Goal: Information Seeking & Learning: Learn about a topic

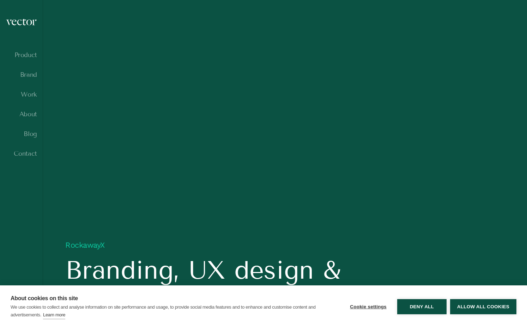
scroll to position [438, 0]
click at [472, 306] on button "Allow all cookies" at bounding box center [483, 307] width 66 height 15
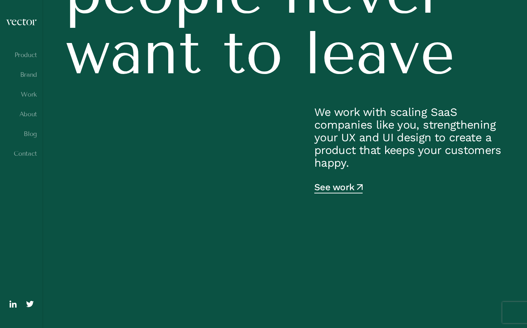
scroll to position [0, 0]
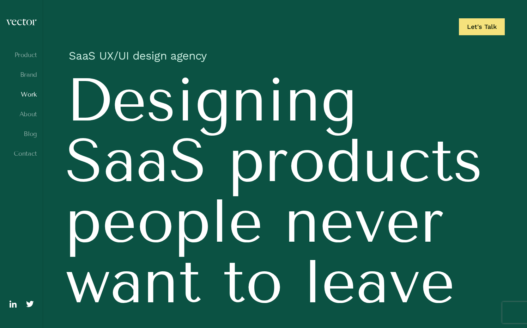
click at [27, 94] on link "Work" at bounding box center [21, 94] width 31 height 7
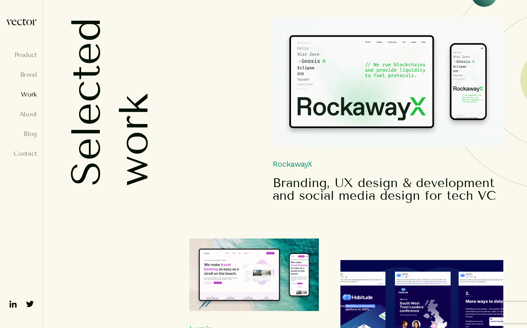
scroll to position [105, 0]
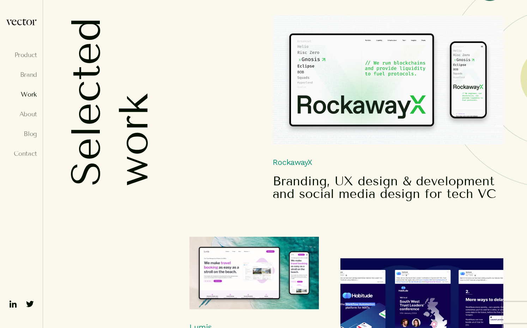
click at [336, 74] on img at bounding box center [388, 80] width 231 height 129
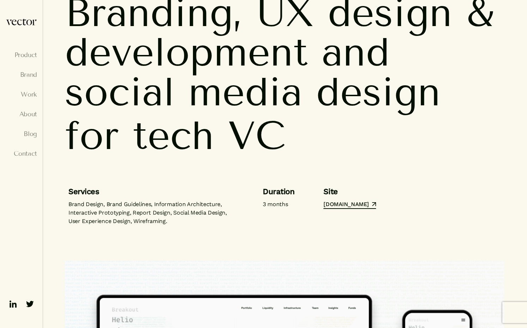
scroll to position [83, 0]
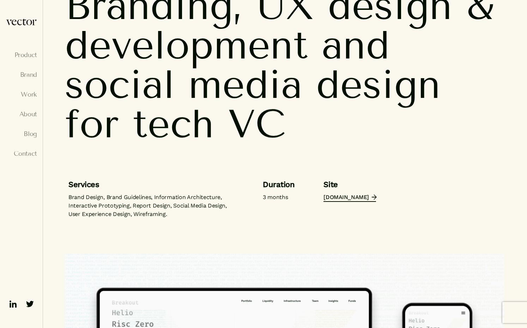
click at [332, 198] on link "rockawayx.com" at bounding box center [350, 198] width 52 height 8
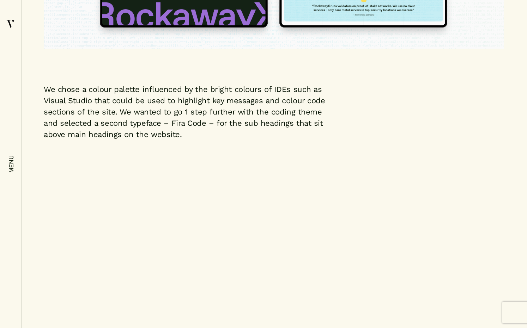
scroll to position [2153, 0]
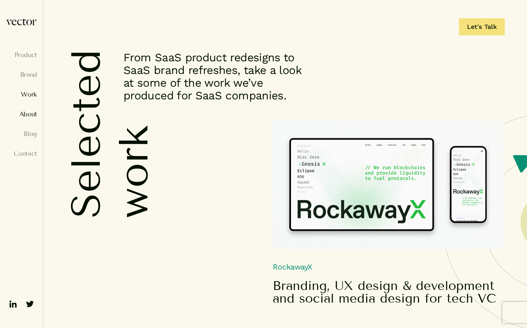
click at [28, 116] on link "About" at bounding box center [21, 114] width 31 height 7
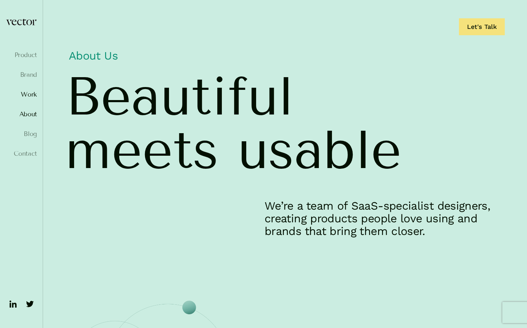
click at [28, 97] on link "Work" at bounding box center [21, 94] width 31 height 7
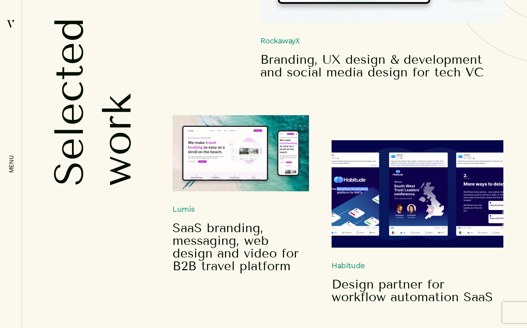
scroll to position [238, 0]
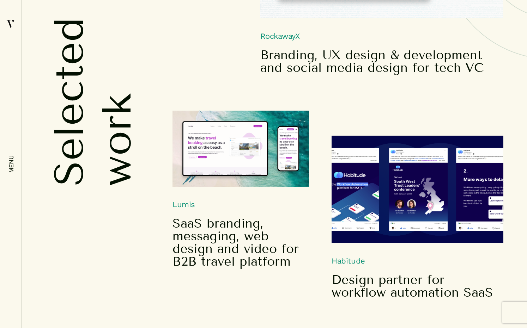
click at [221, 167] on img at bounding box center [241, 149] width 137 height 76
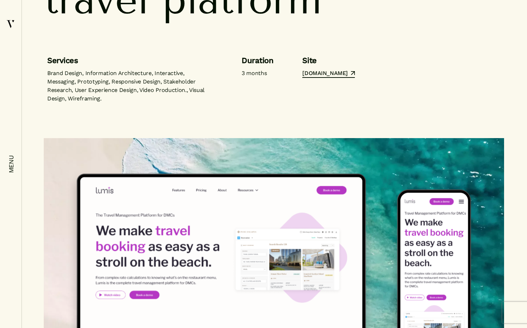
scroll to position [193, 0]
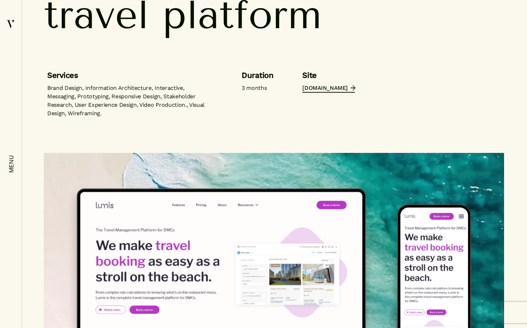
click at [328, 86] on link "[DOMAIN_NAME]" at bounding box center [328, 88] width 52 height 8
